Goal: Task Accomplishment & Management: Use online tool/utility

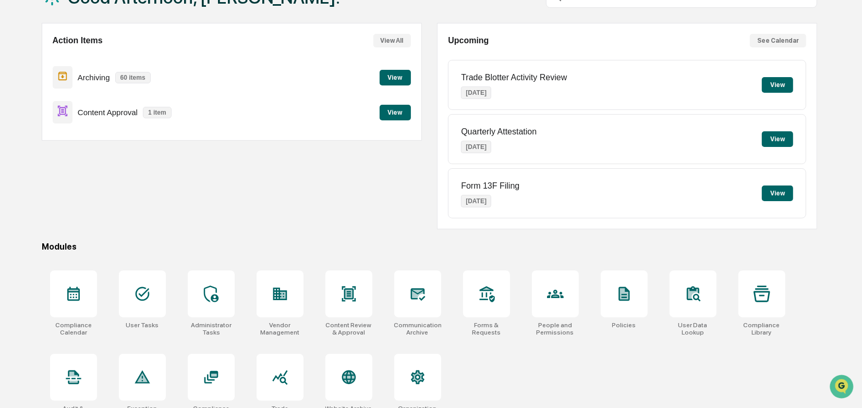
scroll to position [96, 0]
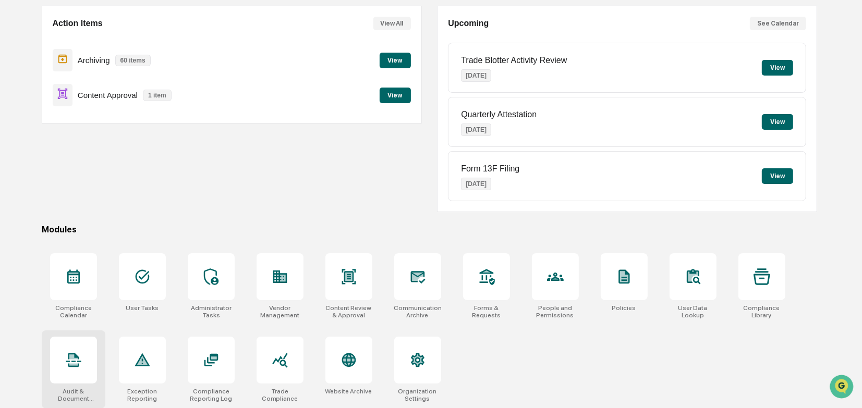
click at [70, 353] on icon at bounding box center [73, 360] width 15 height 14
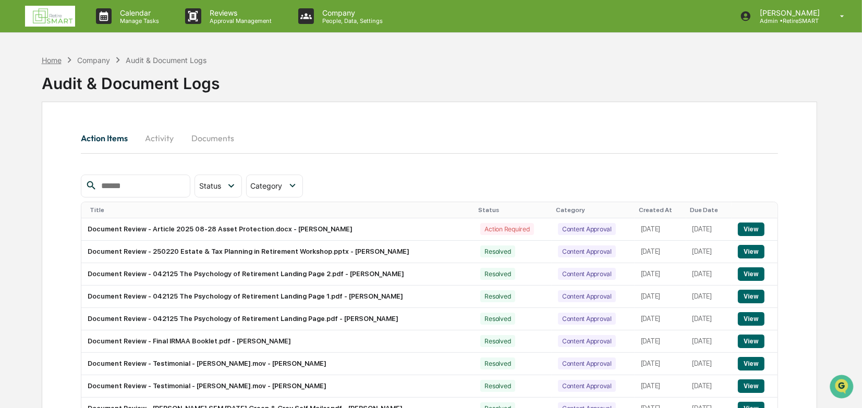
click at [57, 59] on div "Home" at bounding box center [52, 60] width 20 height 9
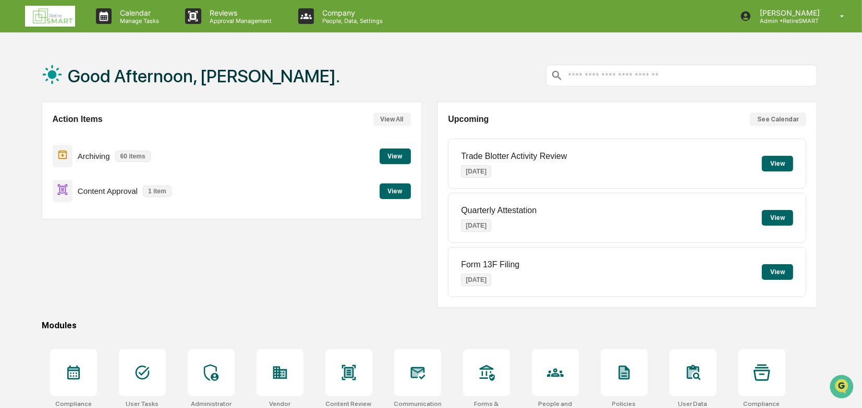
click at [391, 192] on button "View" at bounding box center [395, 192] width 31 height 16
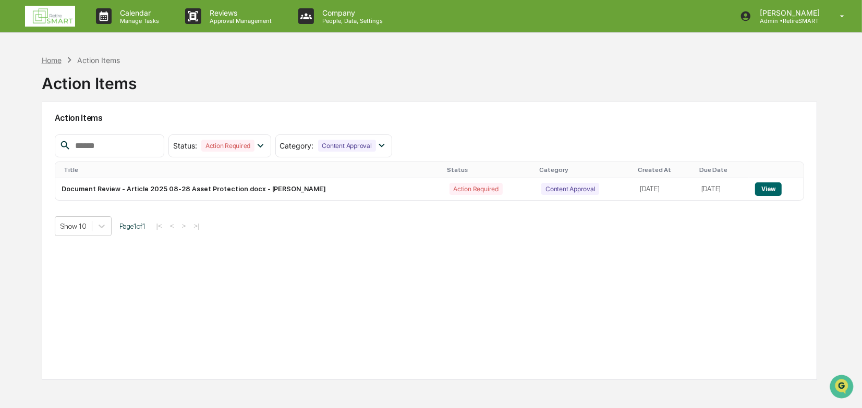
click at [56, 58] on div "Home" at bounding box center [52, 60] width 20 height 9
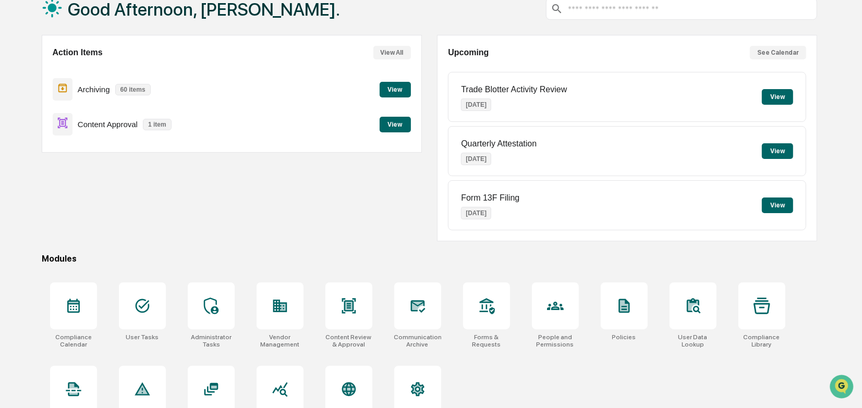
scroll to position [96, 0]
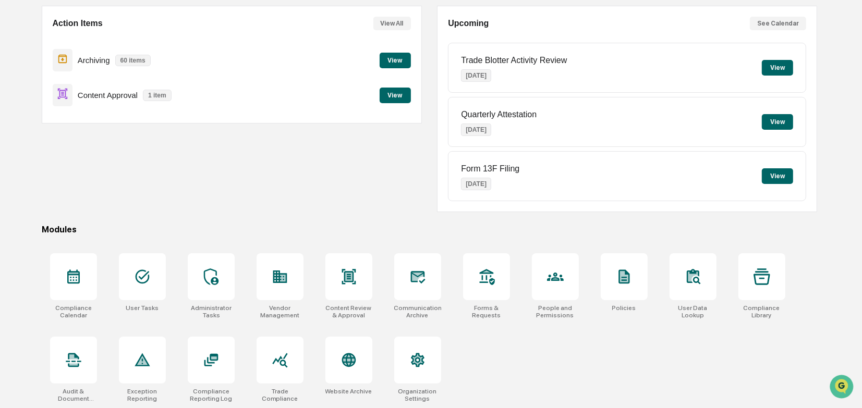
click at [395, 64] on button "View" at bounding box center [395, 61] width 31 height 16
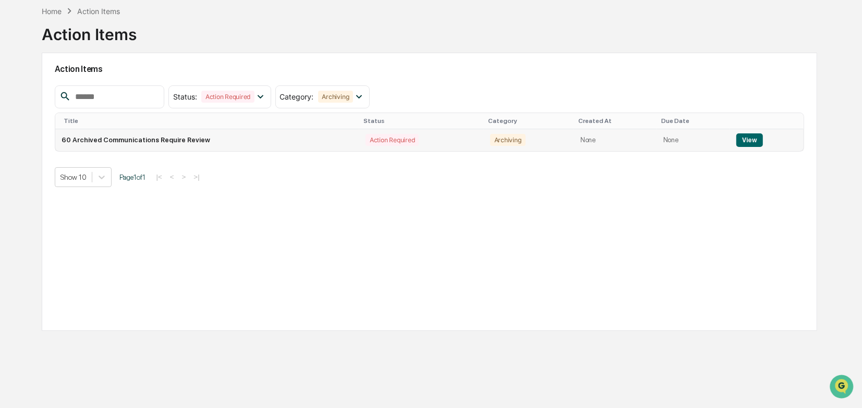
click at [738, 136] on button "View" at bounding box center [749, 140] width 27 height 14
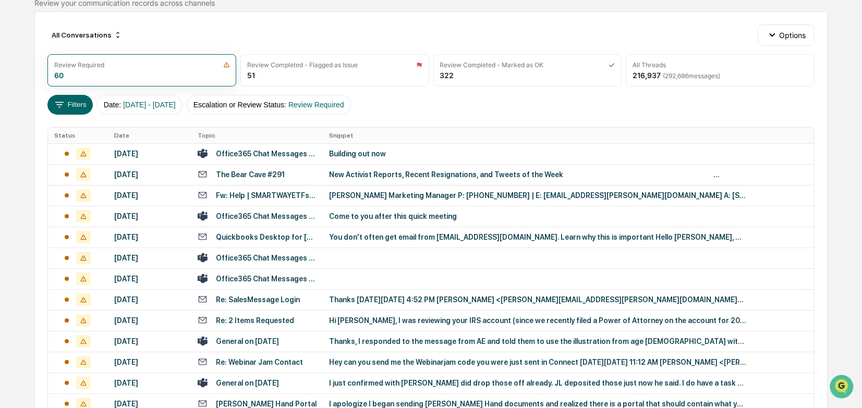
scroll to position [49, 0]
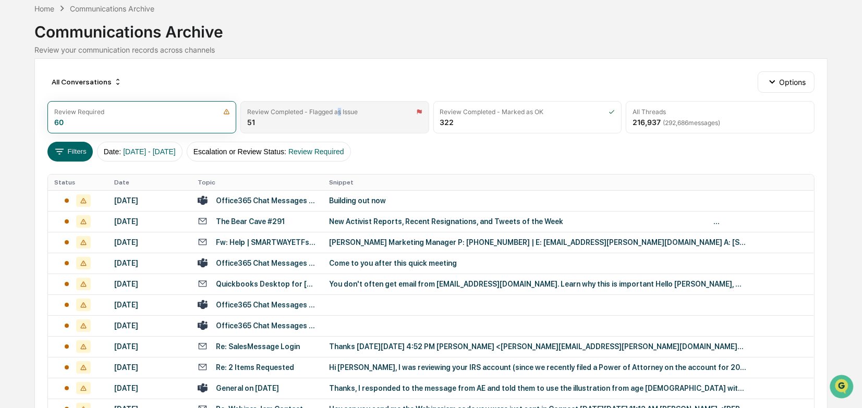
click at [339, 120] on div "Review Completed - Flagged as Issue 51" at bounding box center [334, 117] width 189 height 32
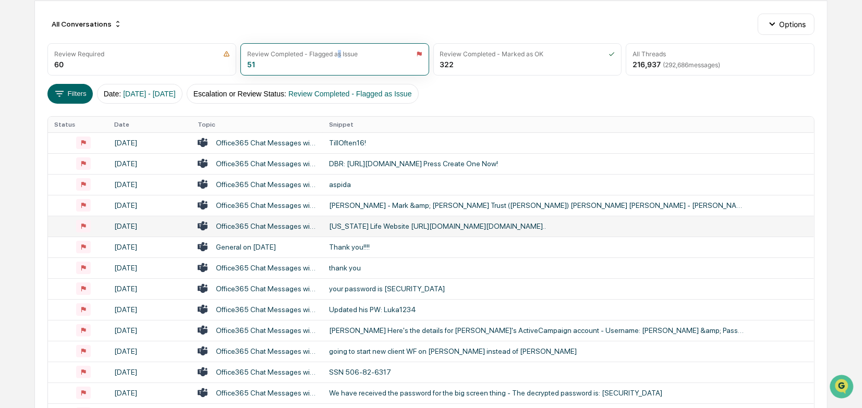
scroll to position [153, 0]
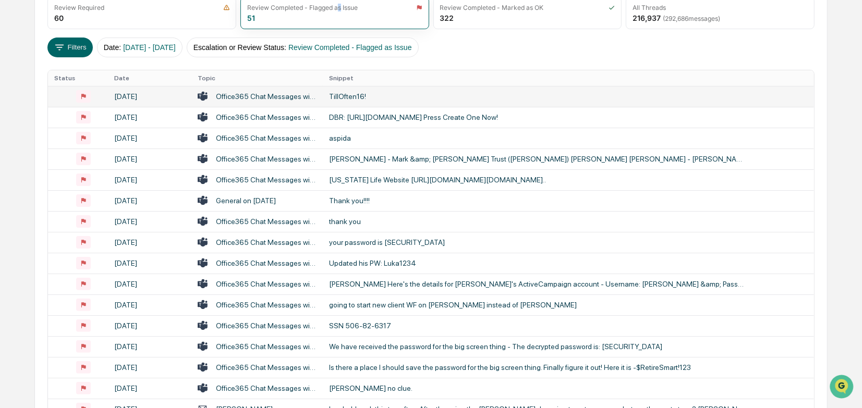
click at [350, 96] on div "TillOften16!" at bounding box center [537, 96] width 417 height 8
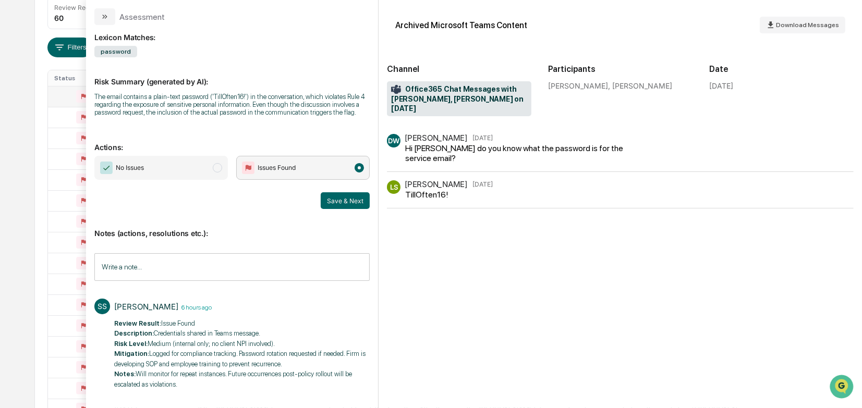
scroll to position [13, 0]
click at [41, 42] on div "All Conversations Options Review Required 60 Review Completed - Flagged as Issu…" at bounding box center [430, 310] width 793 height 713
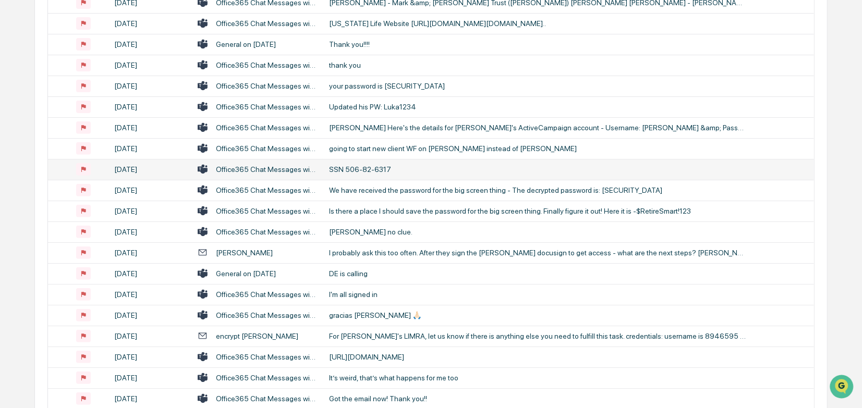
scroll to position [362, 0]
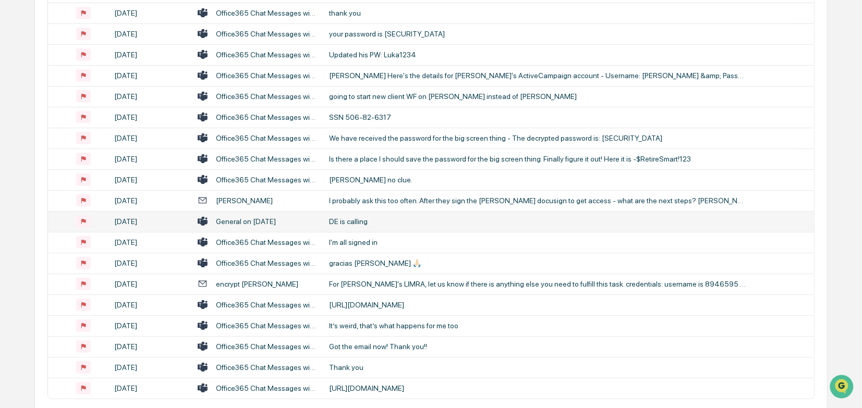
click at [350, 218] on div "DE is calling" at bounding box center [537, 221] width 417 height 8
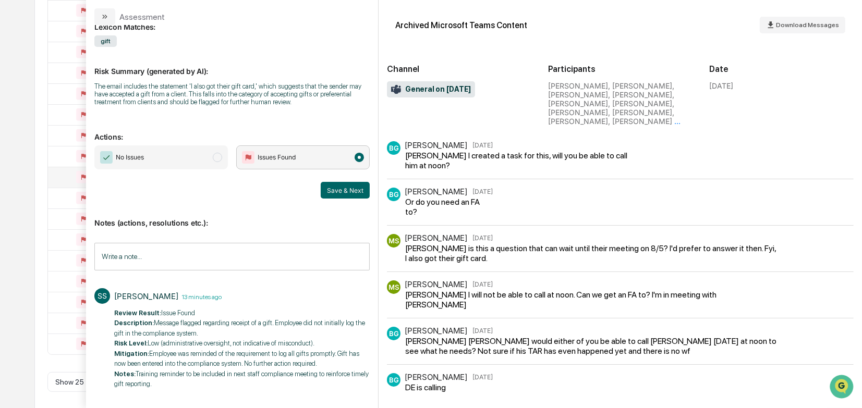
scroll to position [411, 0]
